Goal: Transaction & Acquisition: Book appointment/travel/reservation

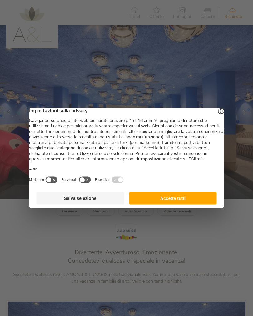
click at [100, 204] on button "Salva selezione" at bounding box center [81, 198] width 88 height 13
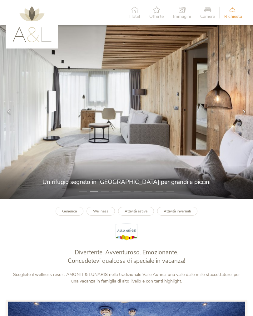
click at [243, 112] on icon at bounding box center [244, 111] width 5 height 5
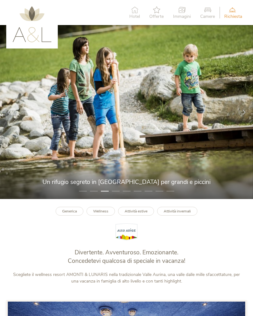
click at [245, 113] on icon at bounding box center [244, 111] width 5 height 5
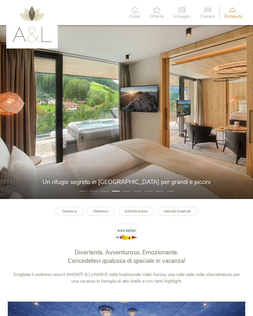
click at [244, 112] on icon at bounding box center [244, 111] width 5 height 5
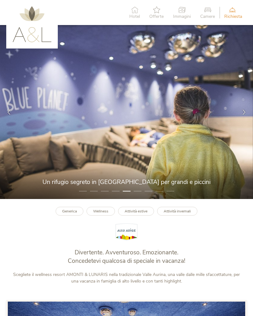
click at [243, 114] on icon at bounding box center [244, 111] width 5 height 5
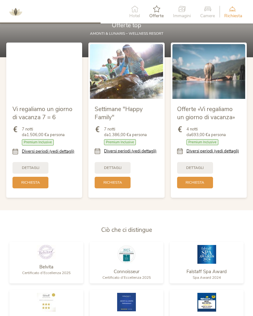
scroll to position [589, 0]
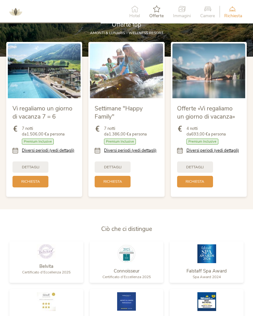
click at [224, 152] on link "Diversi periodi (vedi dettagli)" at bounding box center [213, 151] width 53 height 6
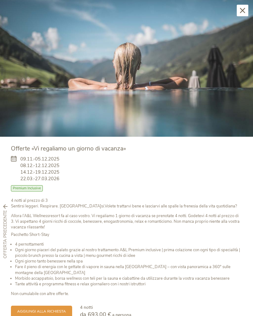
scroll to position [6, 0]
click at [241, 10] on icon at bounding box center [242, 10] width 5 height 5
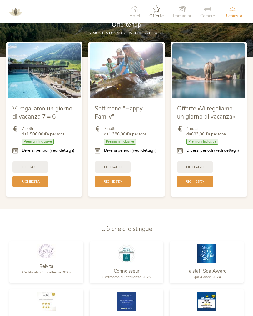
click at [230, 10] on icon at bounding box center [233, 8] width 16 height 7
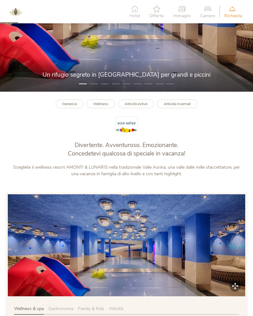
scroll to position [0, 0]
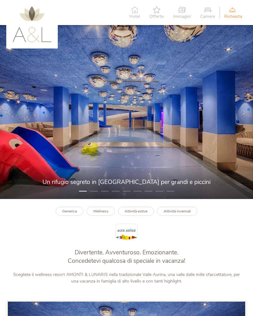
click at [209, 14] on span "Camere" at bounding box center [207, 16] width 15 height 4
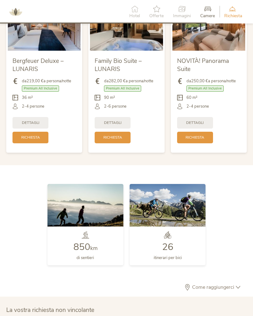
scroll to position [1222, 0]
click at [54, 91] on span "Premium All Inclusive" at bounding box center [40, 89] width 37 height 6
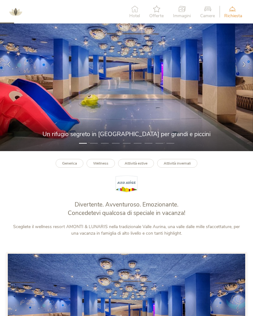
scroll to position [0, 0]
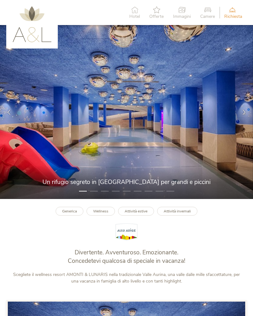
click at [132, 18] on span "Hotel" at bounding box center [134, 16] width 11 height 4
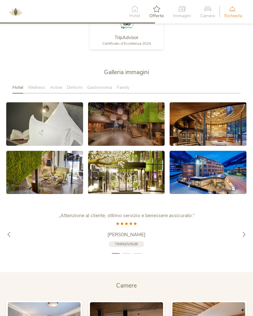
scroll to position [916, 0]
click at [104, 90] on span "Gastronomia" at bounding box center [99, 88] width 25 height 6
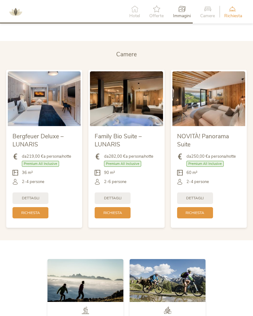
scroll to position [1174, 0]
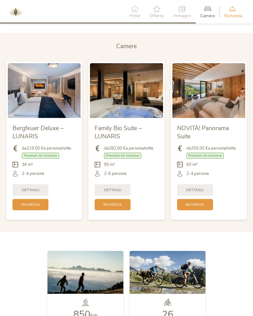
click at [53, 110] on img at bounding box center [44, 90] width 73 height 55
click at [35, 189] on span "Dettagli" at bounding box center [31, 189] width 18 height 5
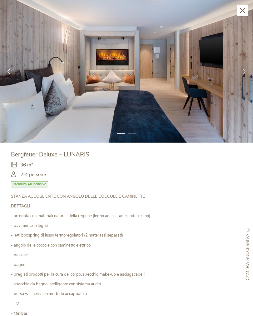
scroll to position [0, 0]
click at [242, 72] on icon at bounding box center [244, 70] width 5 height 5
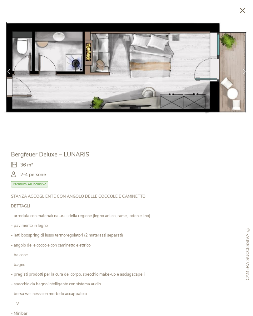
click at [238, 71] on div at bounding box center [244, 71] width 18 height 18
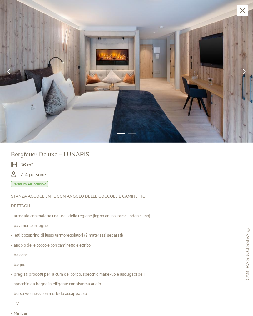
click at [243, 70] on icon at bounding box center [244, 70] width 5 height 5
click at [243, 12] on icon at bounding box center [242, 10] width 5 height 5
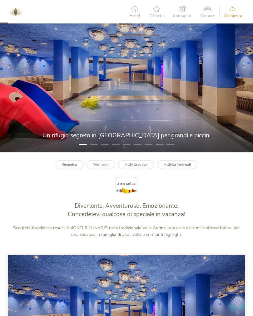
scroll to position [46, 0]
